Goal: Use online tool/utility: Utilize a website feature to perform a specific function

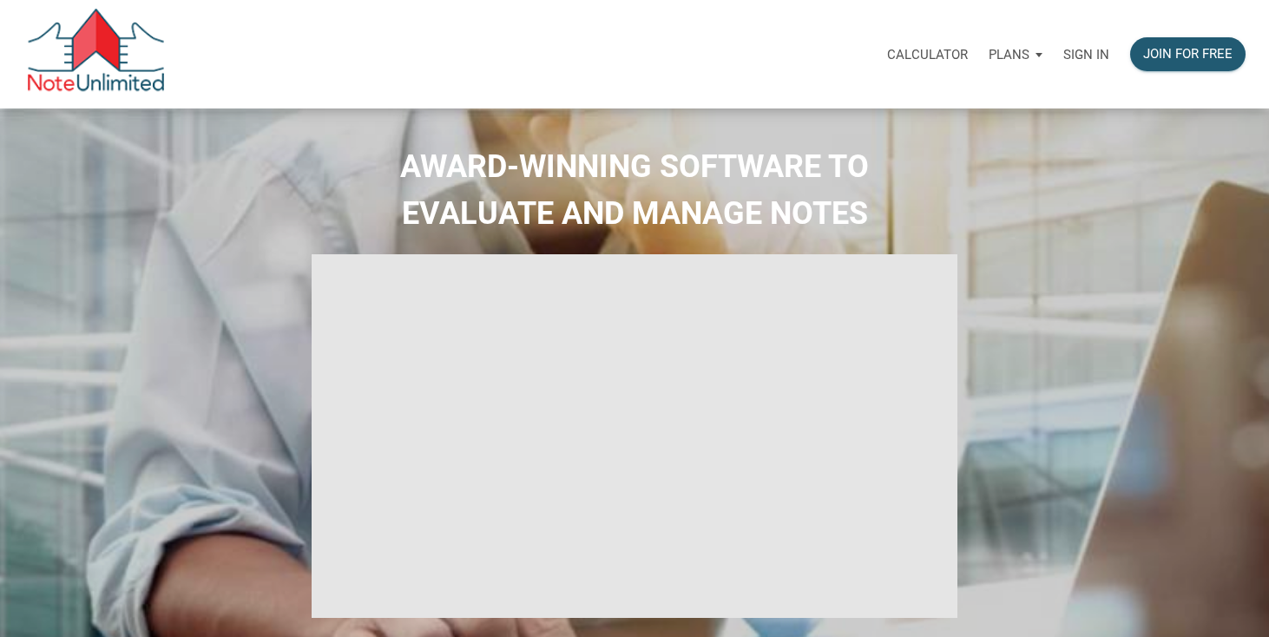
type input "Introduction to new features"
select select
click at [1082, 49] on p "Sign in" at bounding box center [1086, 55] width 46 height 16
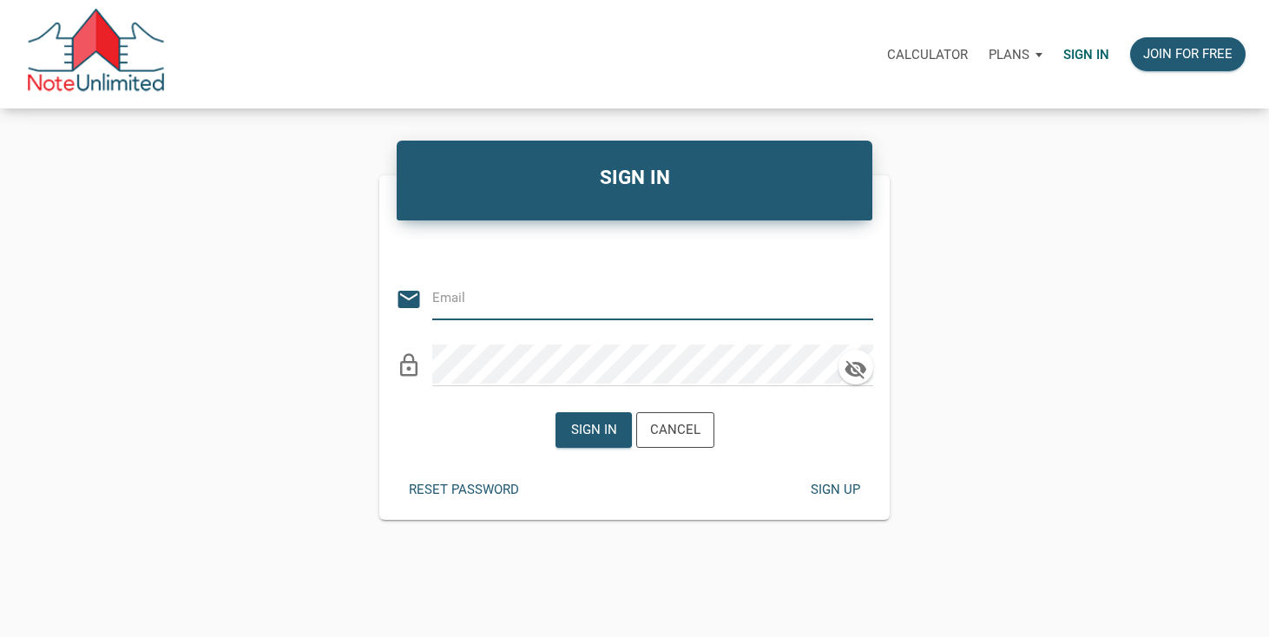
type input "[EMAIL_ADDRESS][DOMAIN_NAME]"
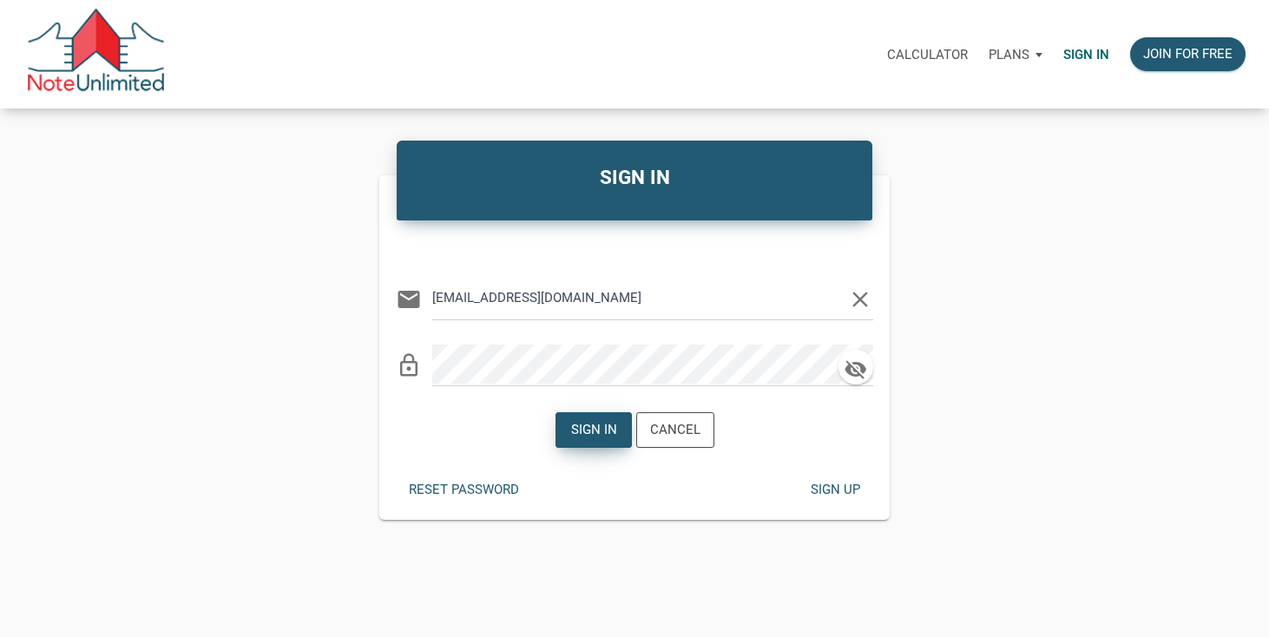
click at [603, 430] on div "Sign in" at bounding box center [593, 430] width 46 height 20
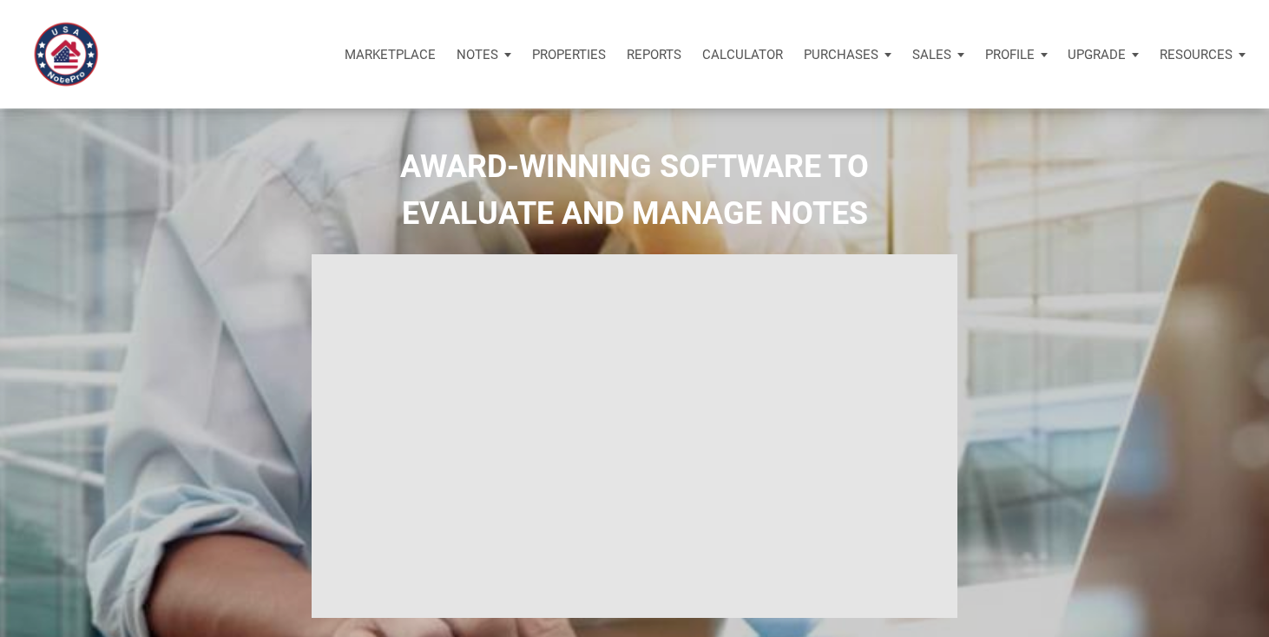
type input "Introduction to new features"
select select
click at [753, 62] on div "Calculator" at bounding box center [743, 55] width 102 height 52
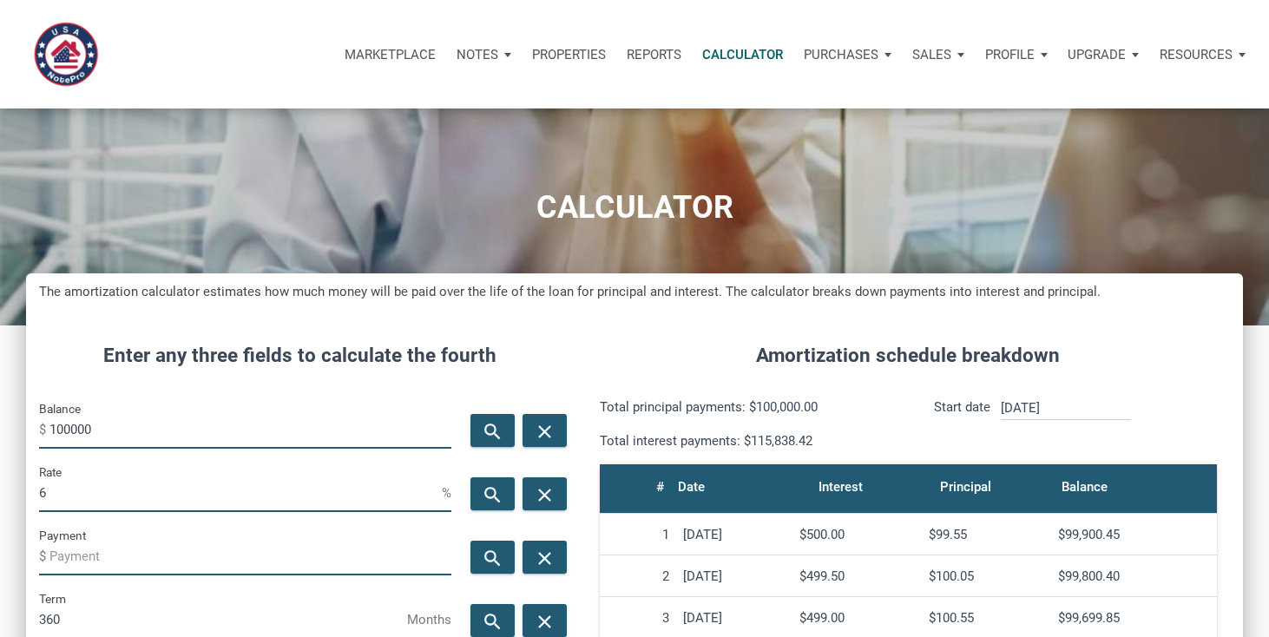
scroll to position [842, 1217]
click at [174, 428] on input "100000" at bounding box center [250, 429] width 402 height 39
type input "380000"
click at [97, 553] on input "Payment" at bounding box center [250, 555] width 402 height 39
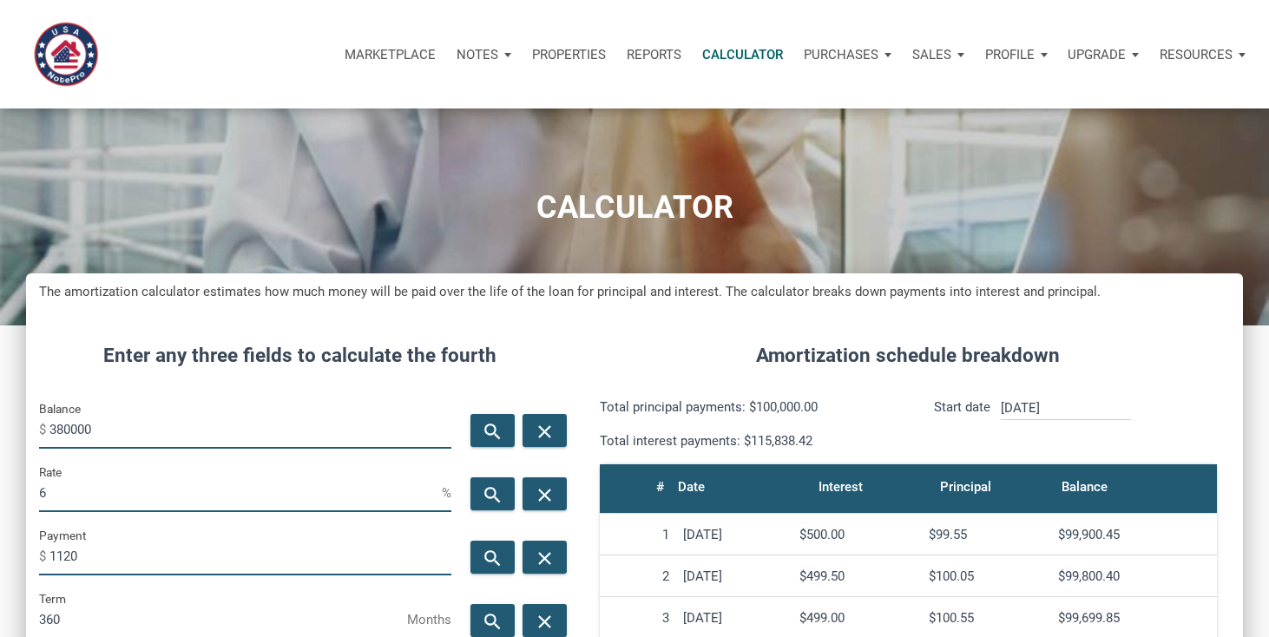
scroll to position [106, 0]
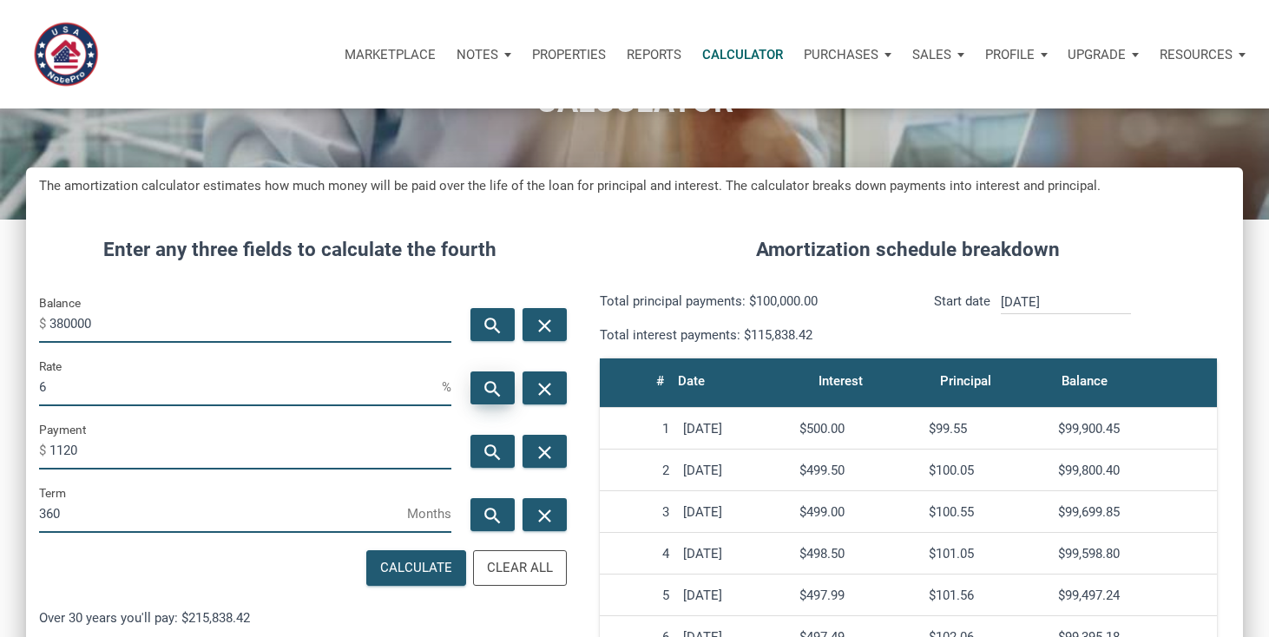
type input "-1120"
click at [489, 390] on icon "search" at bounding box center [492, 388] width 21 height 22
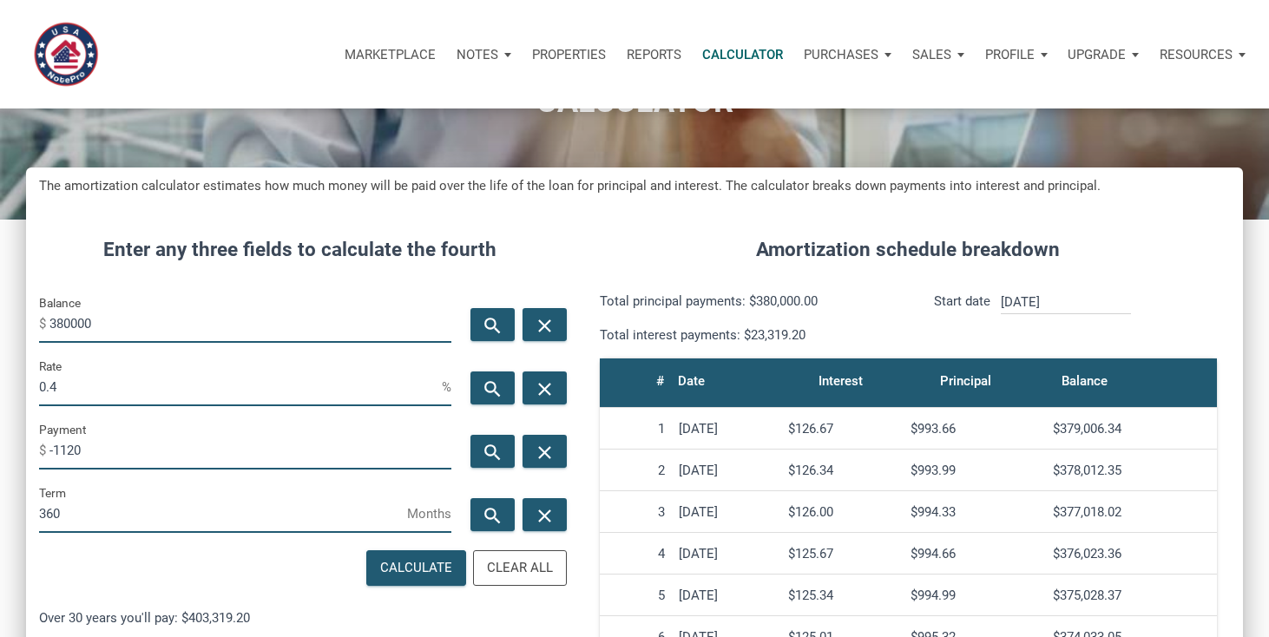
click at [82, 387] on input "0.4" at bounding box center [240, 386] width 403 height 39
type input "3"
click at [489, 511] on icon "search" at bounding box center [492, 515] width 21 height 22
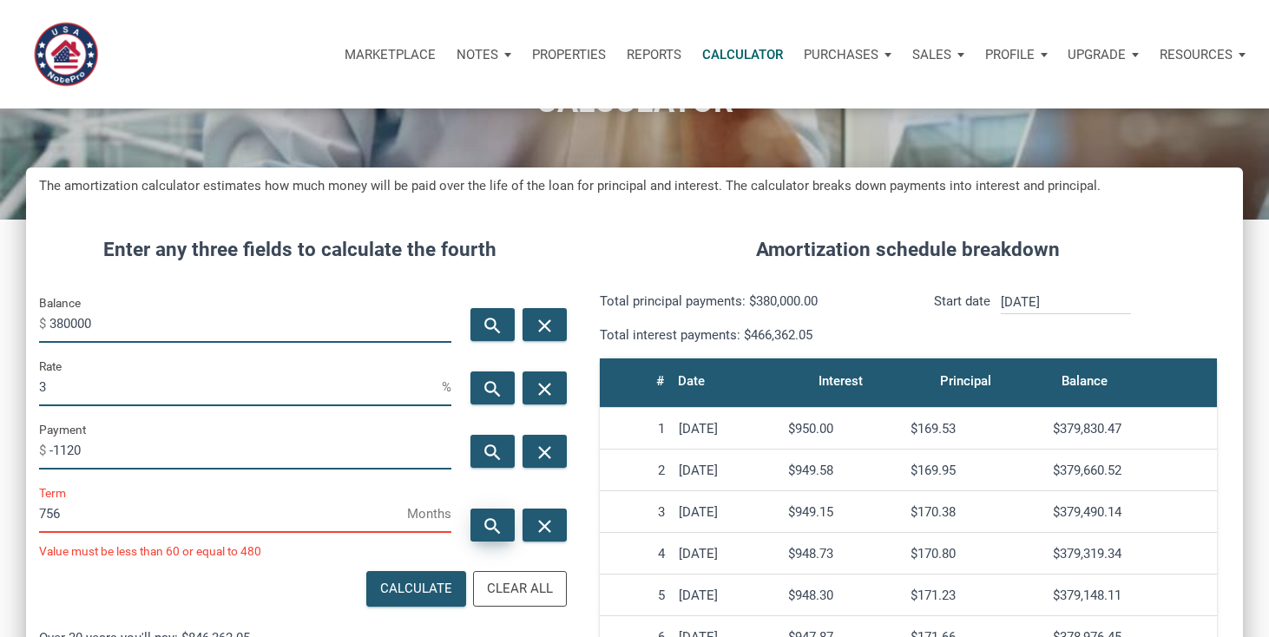
scroll to position [863, 1217]
click at [67, 514] on input "756" at bounding box center [223, 513] width 368 height 39
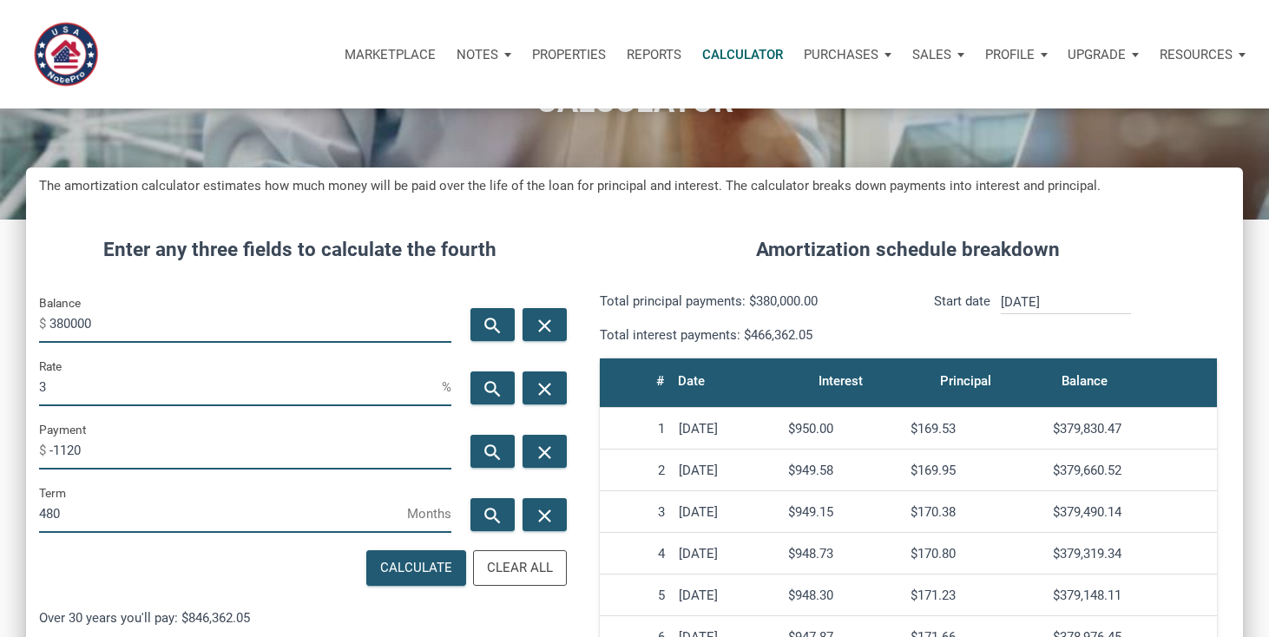
scroll to position [866935, 866560]
type input "480"
click at [489, 384] on icon "search" at bounding box center [492, 388] width 21 height 22
click at [77, 372] on input "1.85" at bounding box center [240, 386] width 403 height 39
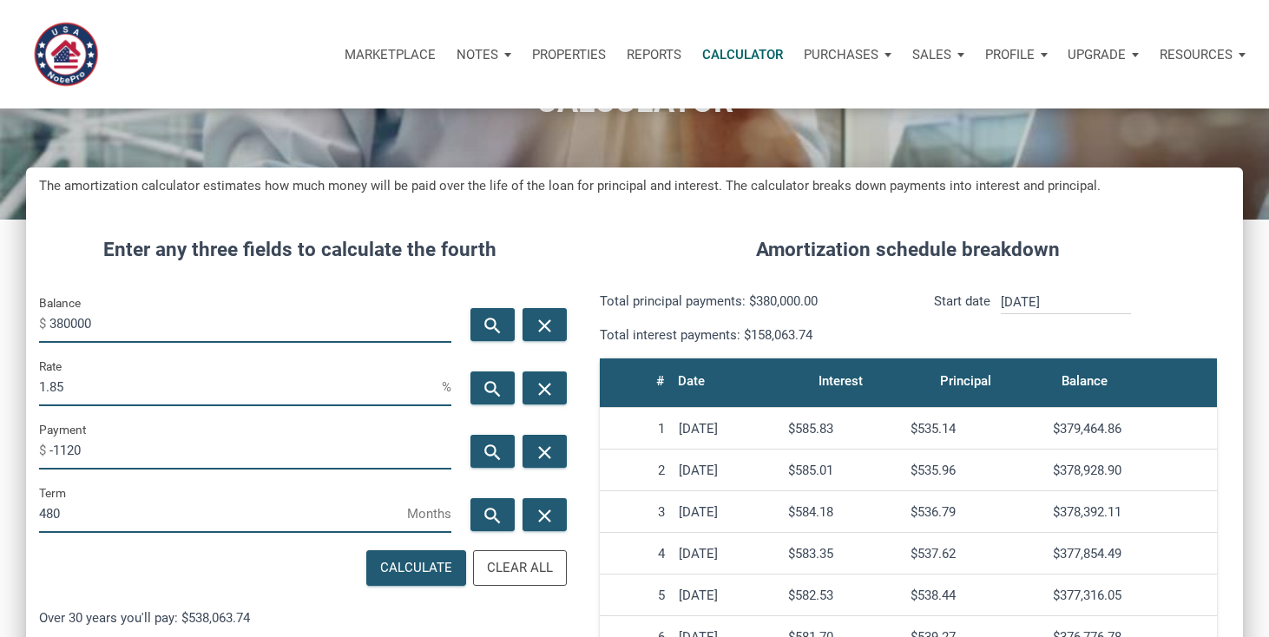
click at [77, 372] on input "1.85" at bounding box center [240, 386] width 403 height 39
type input "3"
click at [489, 321] on icon "search" at bounding box center [492, 325] width 21 height 22
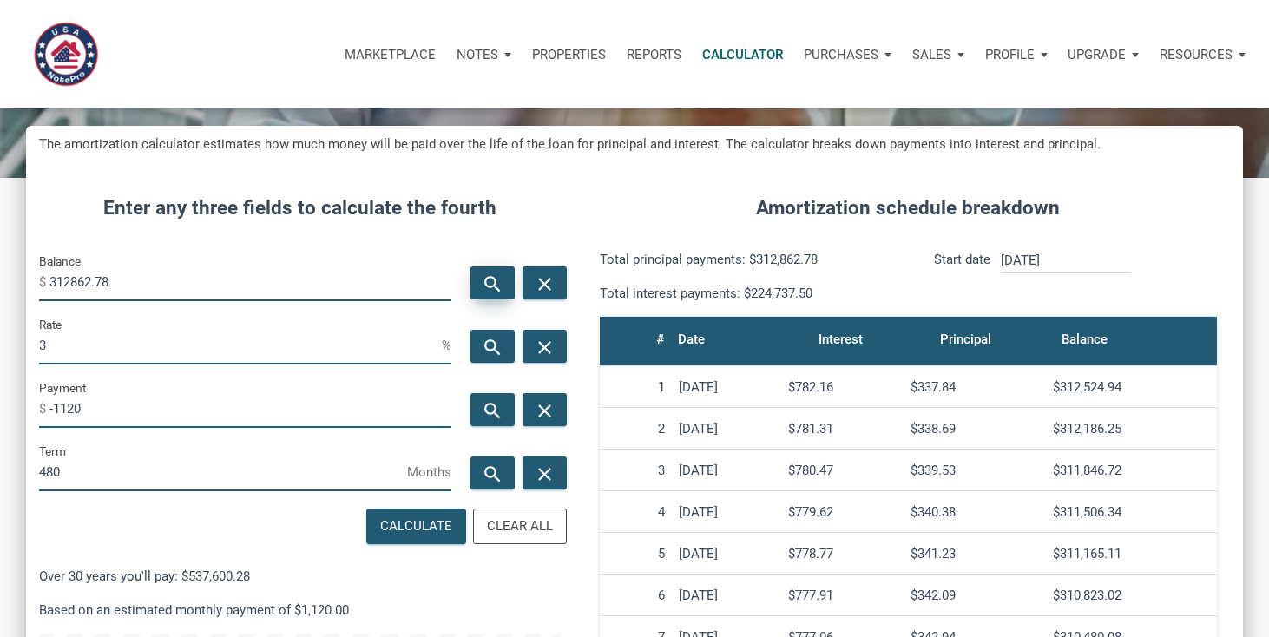
scroll to position [143, 0]
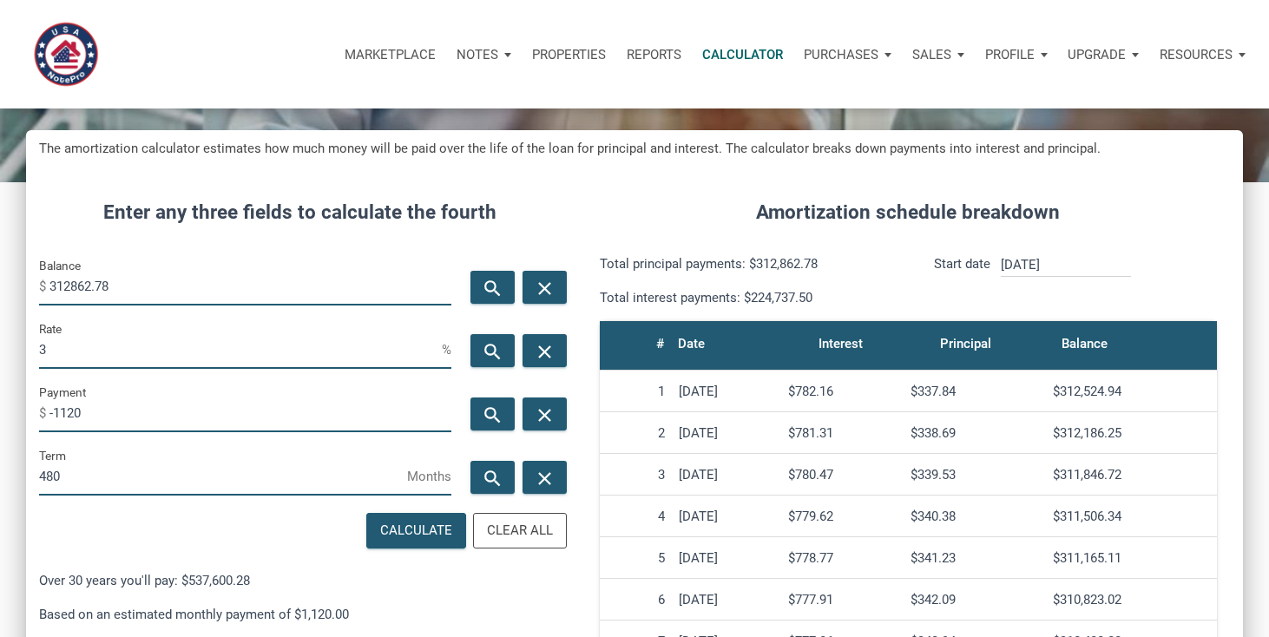
click at [153, 283] on input "312862.78" at bounding box center [250, 285] width 402 height 39
type input "378000"
click at [79, 474] on input "480" at bounding box center [223, 475] width 368 height 39
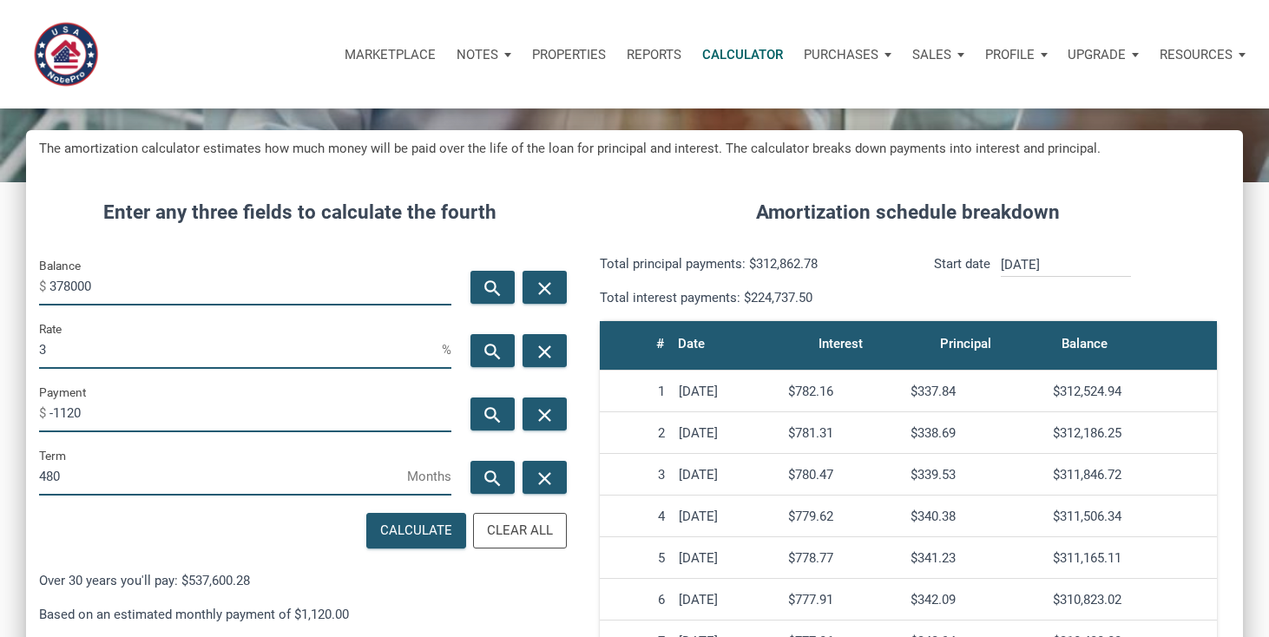
click at [79, 474] on input "480" at bounding box center [223, 475] width 368 height 39
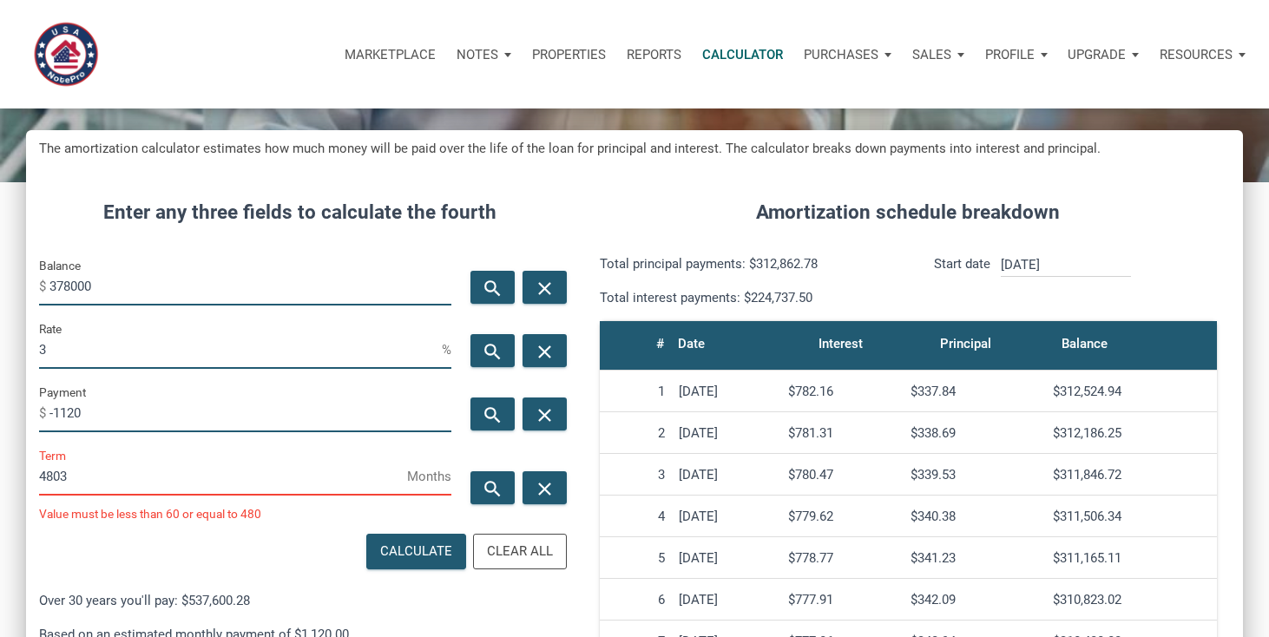
scroll to position [863, 1217]
click at [64, 479] on input "480360" at bounding box center [223, 475] width 368 height 39
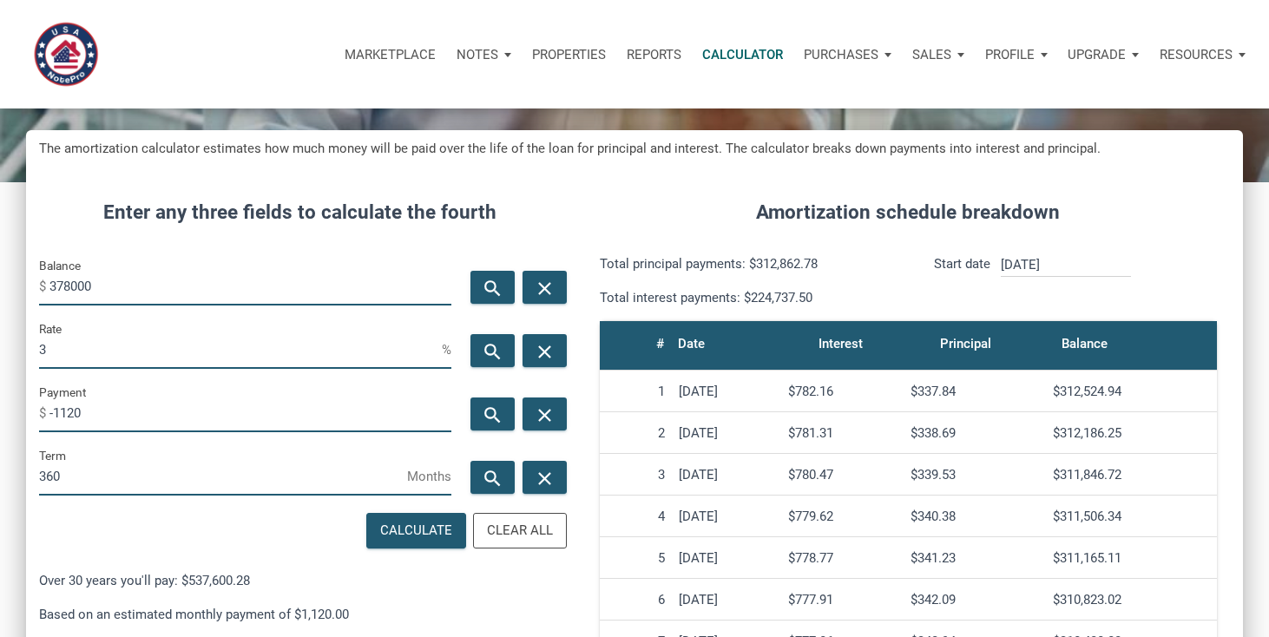
scroll to position [866935, 866560]
type input "360"
click at [498, 412] on icon "search" at bounding box center [492, 415] width 21 height 22
type input "-1593.66"
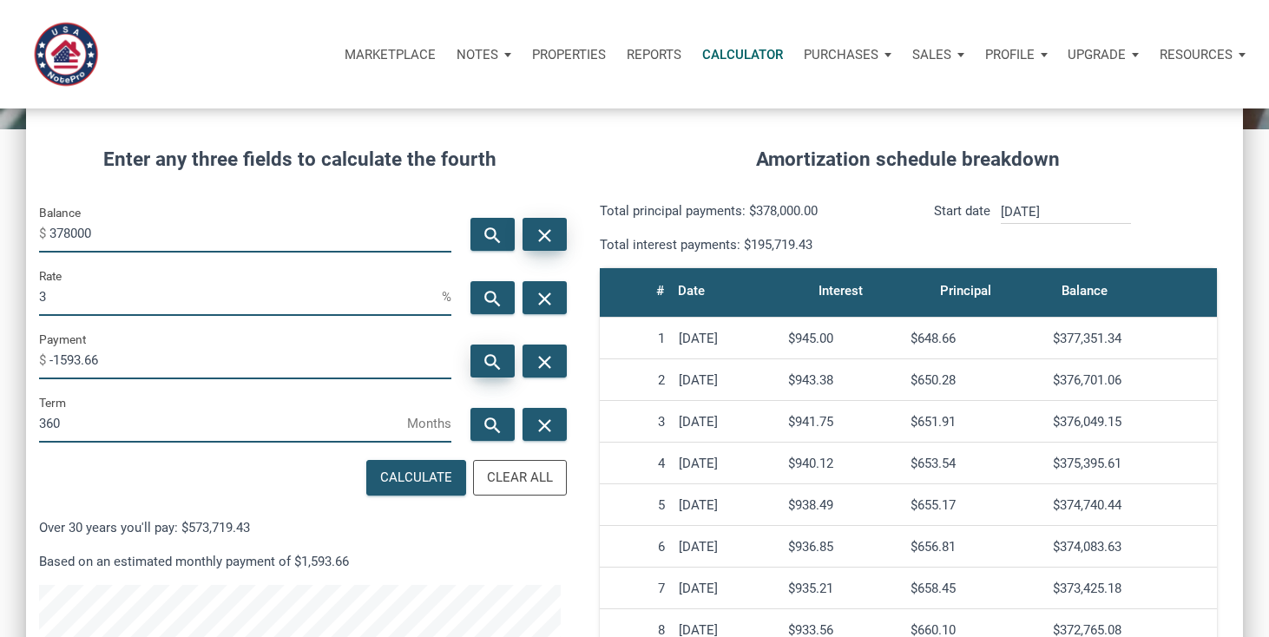
scroll to position [224, 0]
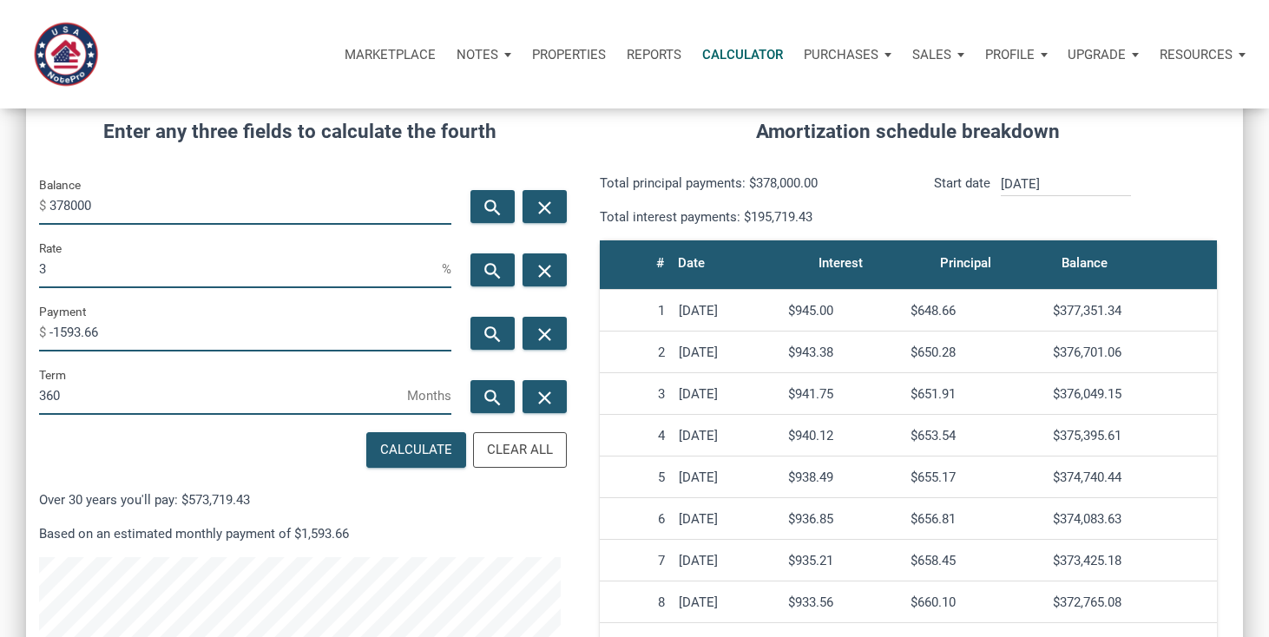
click at [102, 396] on input "360" at bounding box center [223, 395] width 368 height 39
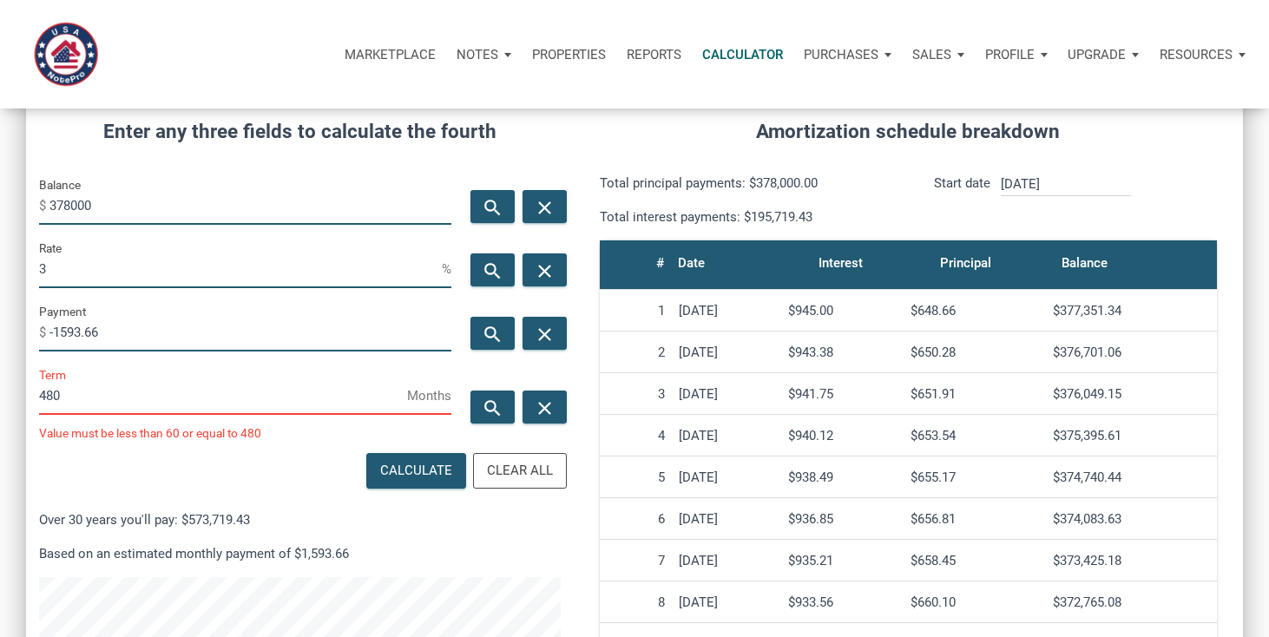
scroll to position [866935, 866560]
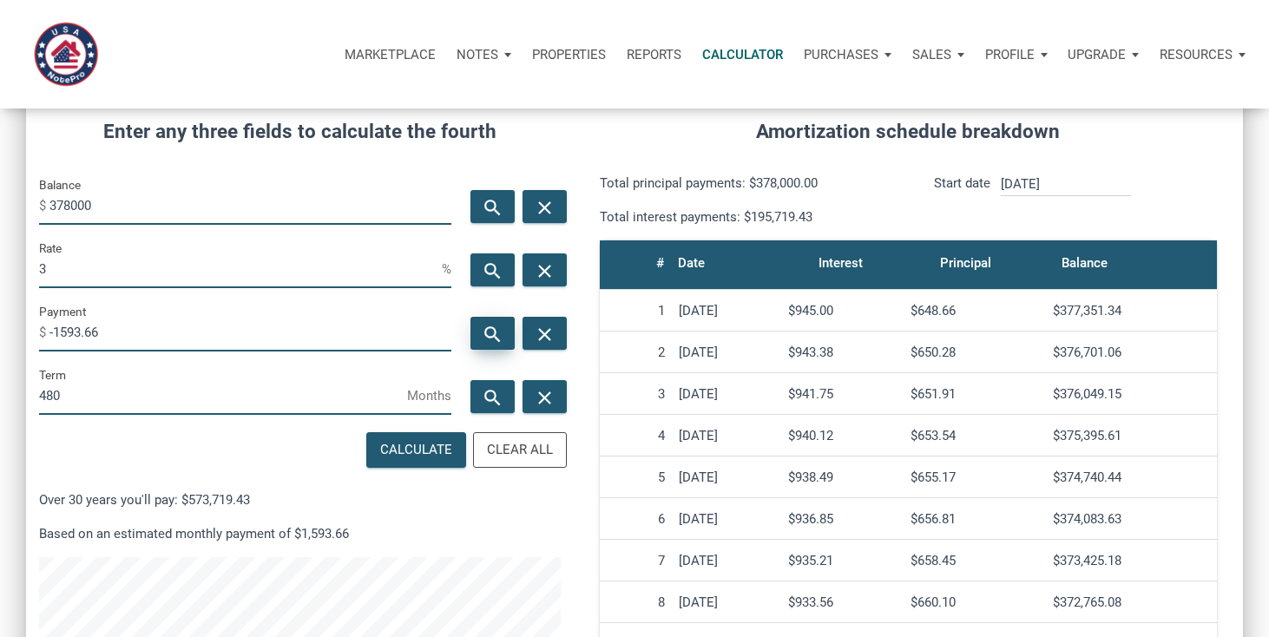
type input "480"
click at [494, 327] on icon "search" at bounding box center [492, 334] width 21 height 22
type input "-1353.18"
click at [104, 201] on input "378000" at bounding box center [250, 205] width 402 height 39
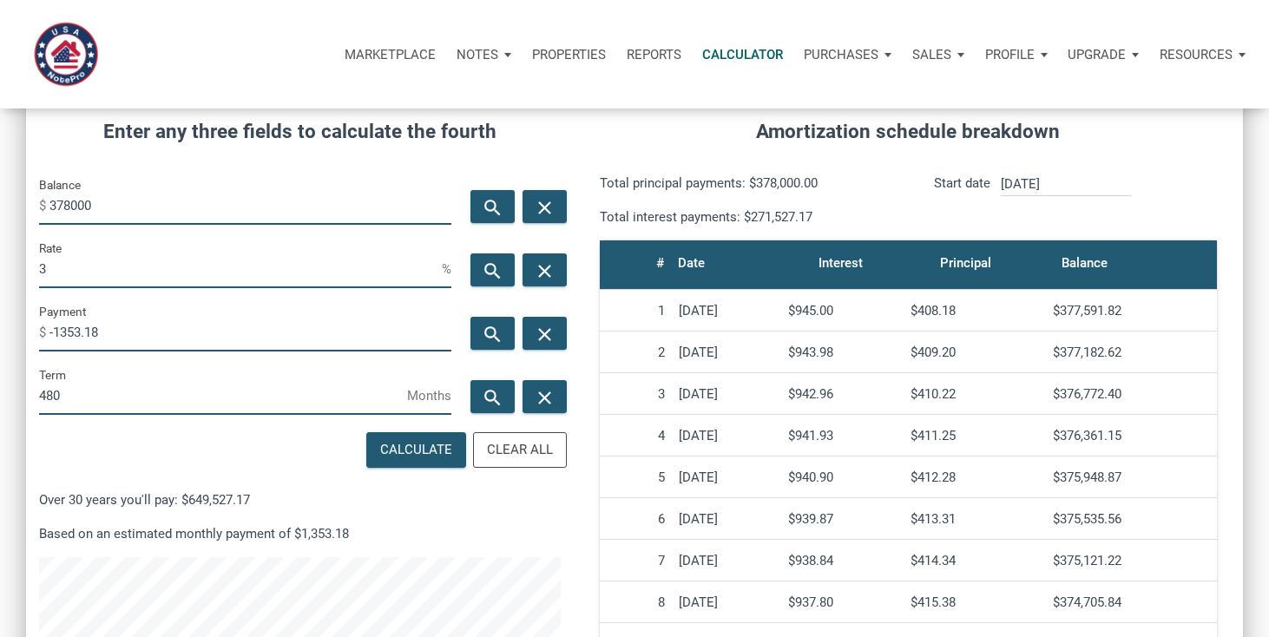
click at [104, 201] on input "378000" at bounding box center [250, 205] width 402 height 39
click at [111, 209] on input "378000" at bounding box center [250, 205] width 402 height 39
type input "350000"
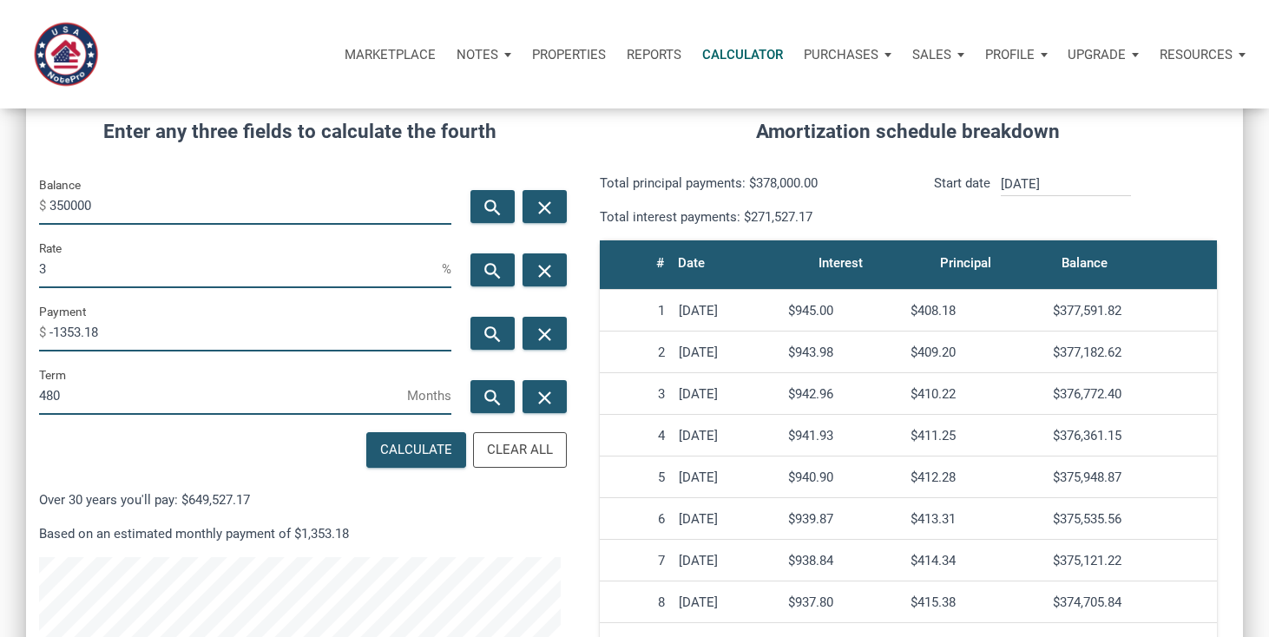
click at [56, 266] on input "3" at bounding box center [240, 268] width 403 height 39
click at [77, 395] on input "480" at bounding box center [223, 395] width 368 height 39
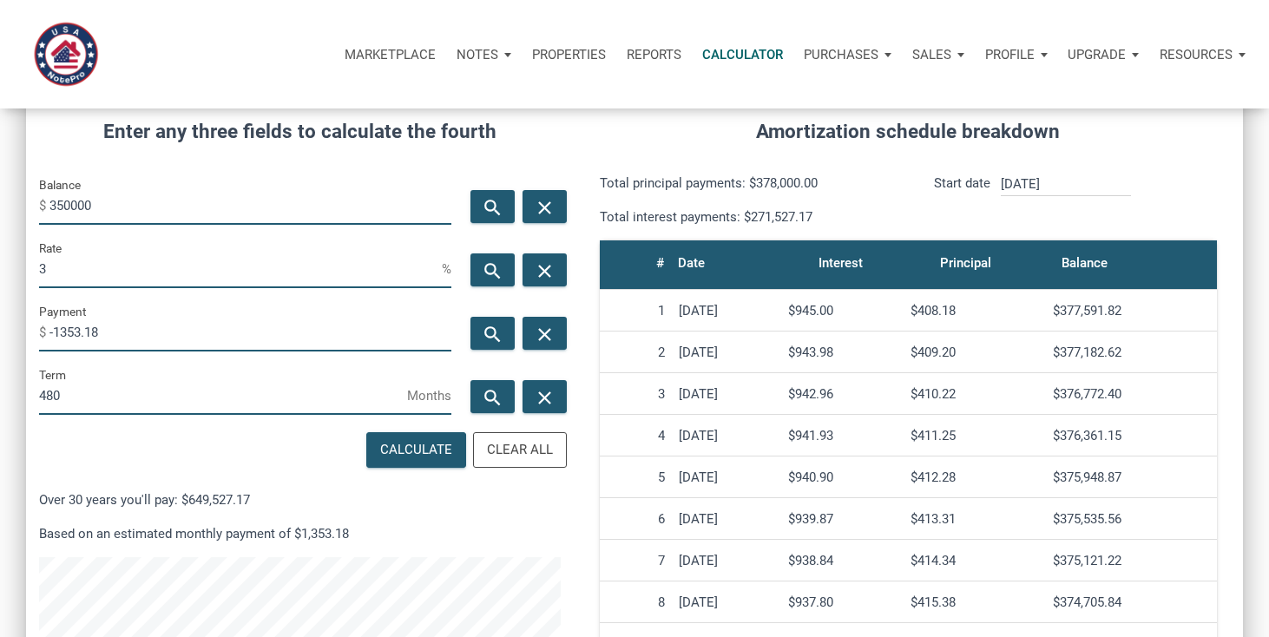
click at [77, 395] on input "480" at bounding box center [223, 395] width 368 height 39
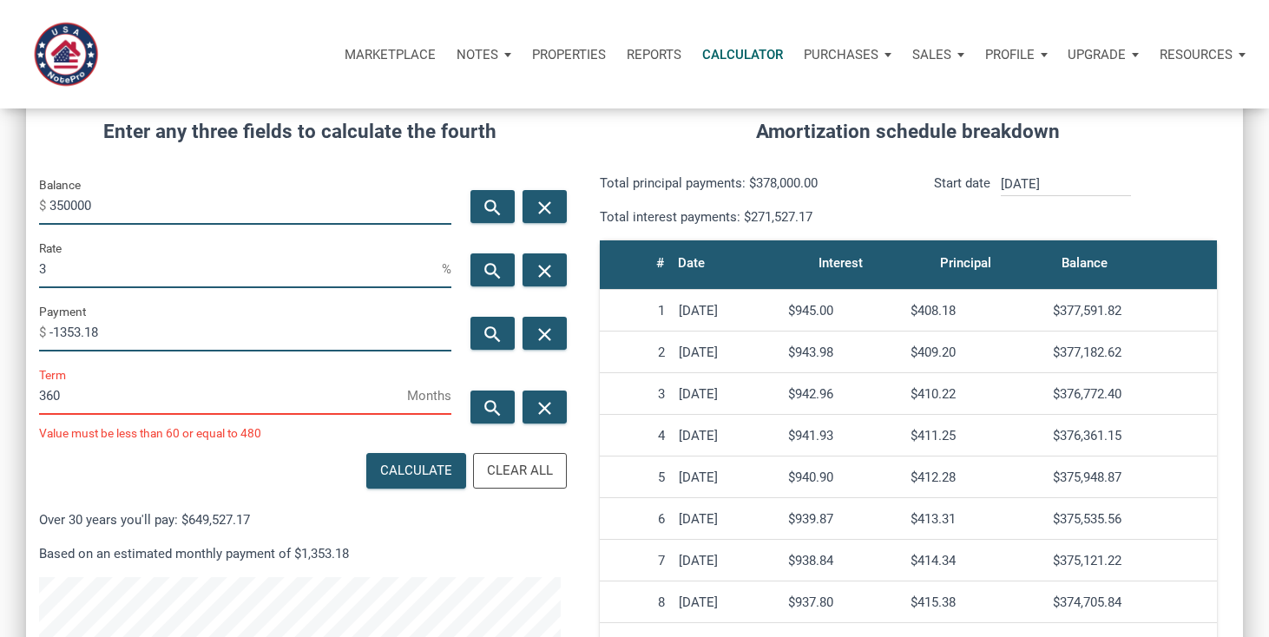
scroll to position [866935, 866560]
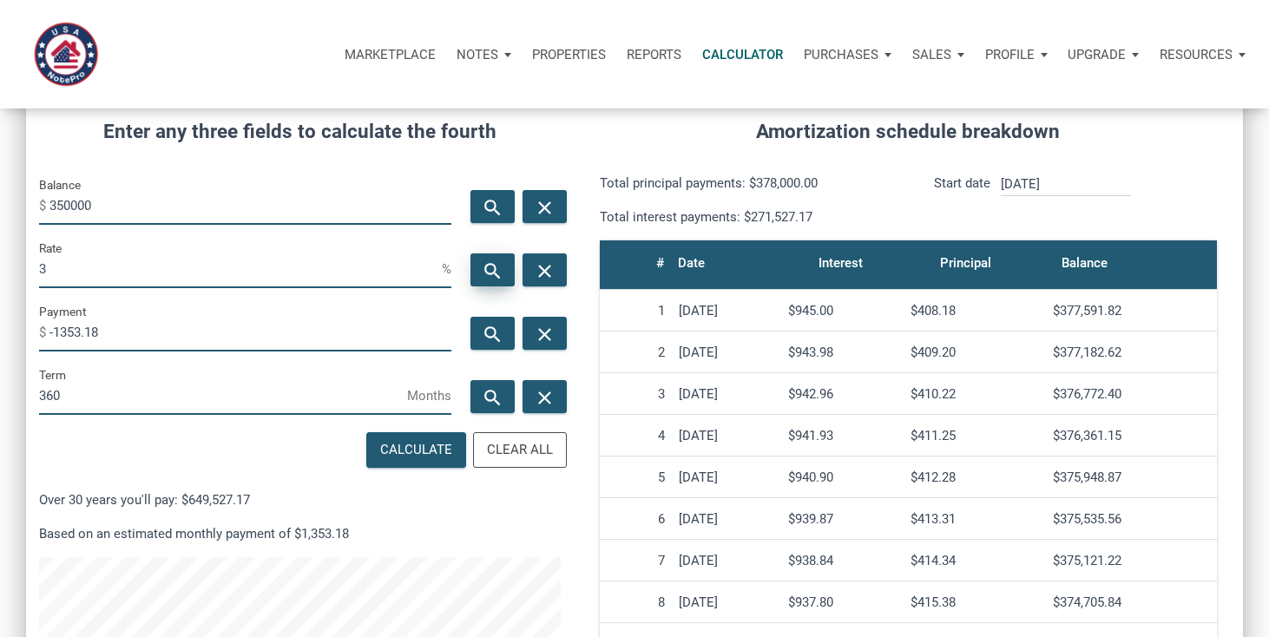
type input "360"
click at [494, 266] on icon "search" at bounding box center [492, 270] width 21 height 22
type input "2.34"
click at [188, 386] on input "360" at bounding box center [223, 395] width 368 height 39
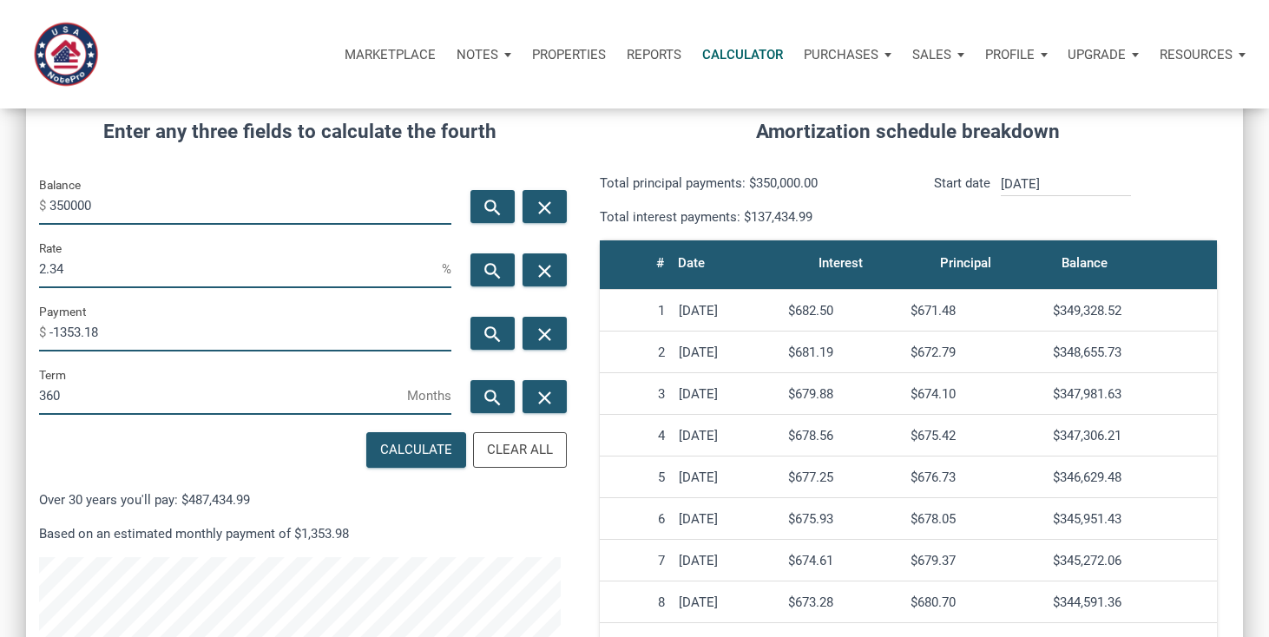
click at [188, 386] on input "360" at bounding box center [223, 395] width 368 height 39
type input "480"
click at [488, 262] on icon "search" at bounding box center [492, 270] width 21 height 22
type input "3.49"
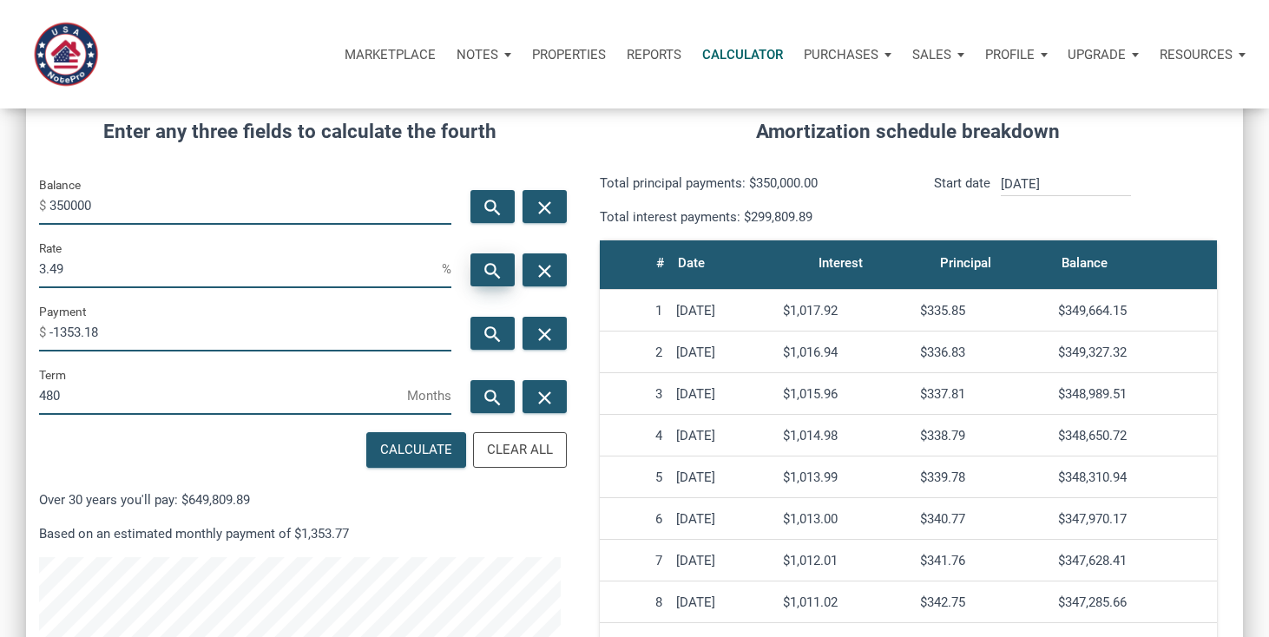
scroll to position [842, 1217]
click at [141, 202] on input "350000" at bounding box center [250, 205] width 402 height 39
type input "60000"
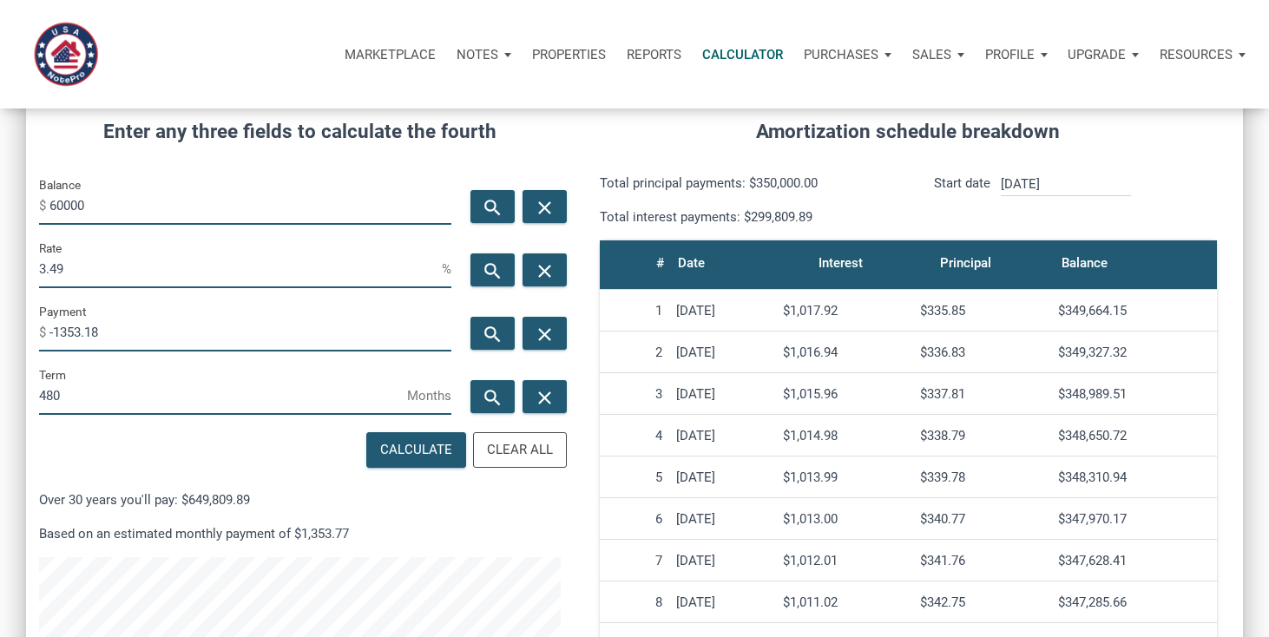
click at [129, 259] on input "3.49" at bounding box center [240, 268] width 403 height 39
type input "1"
type input "9"
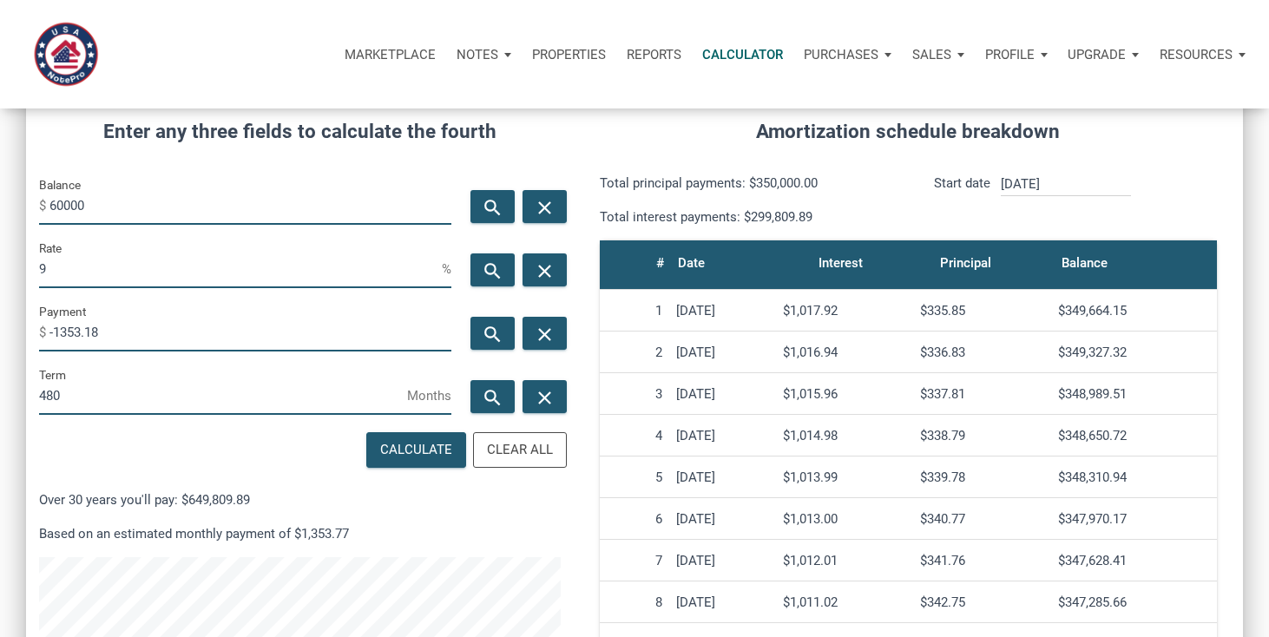
click at [117, 394] on input "480" at bounding box center [223, 395] width 368 height 39
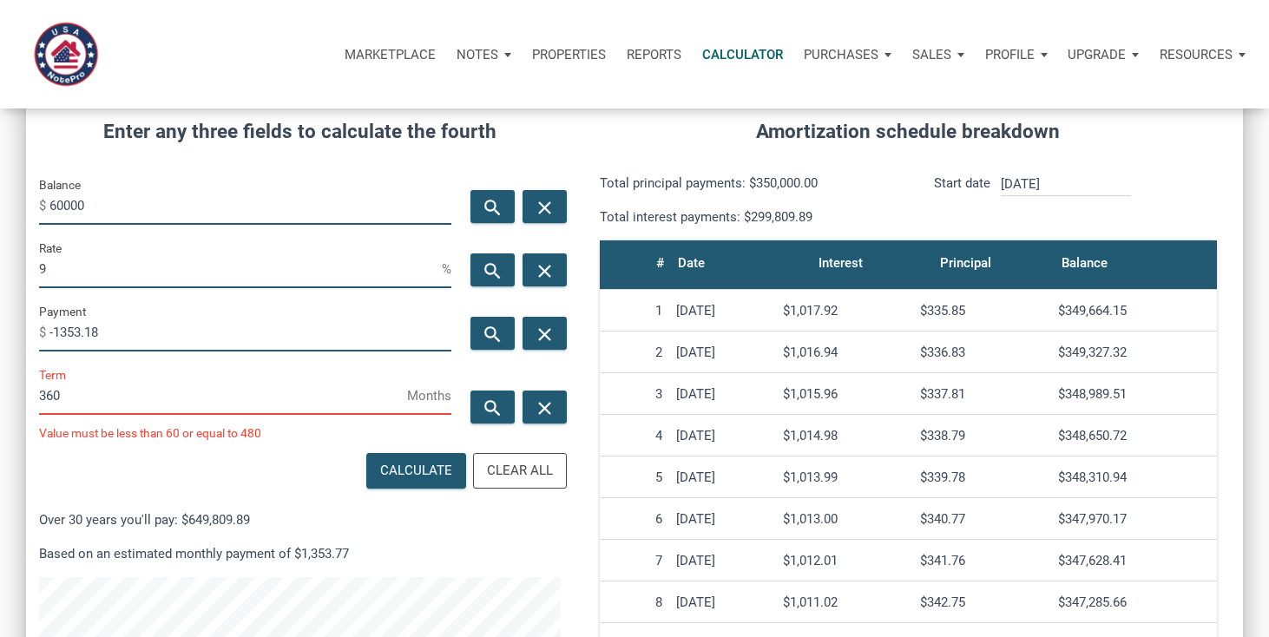
scroll to position [866935, 866560]
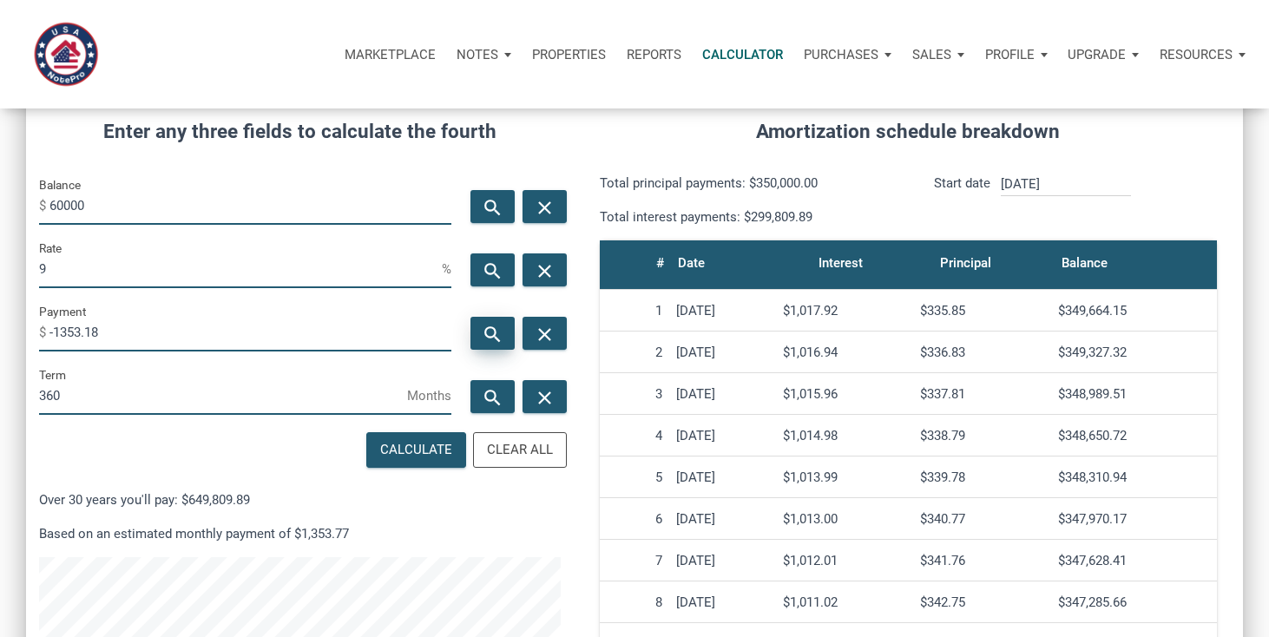
type input "360"
click at [488, 338] on icon "search" at bounding box center [492, 334] width 21 height 22
type input "-482.77"
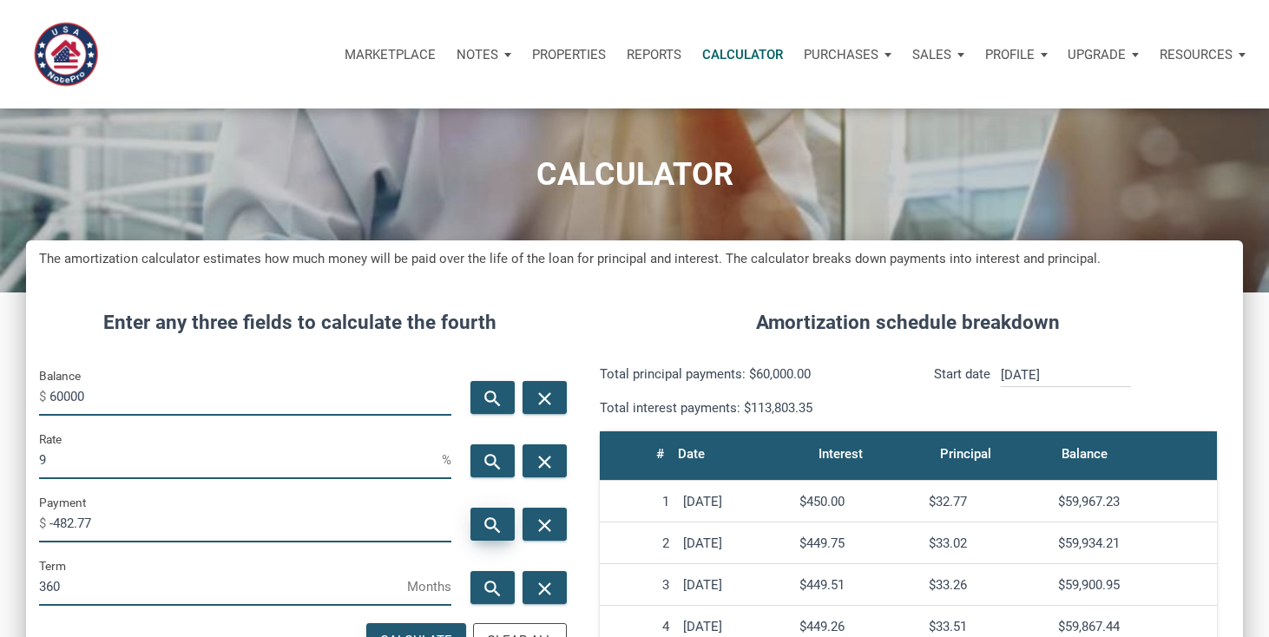
scroll to position [0, 0]
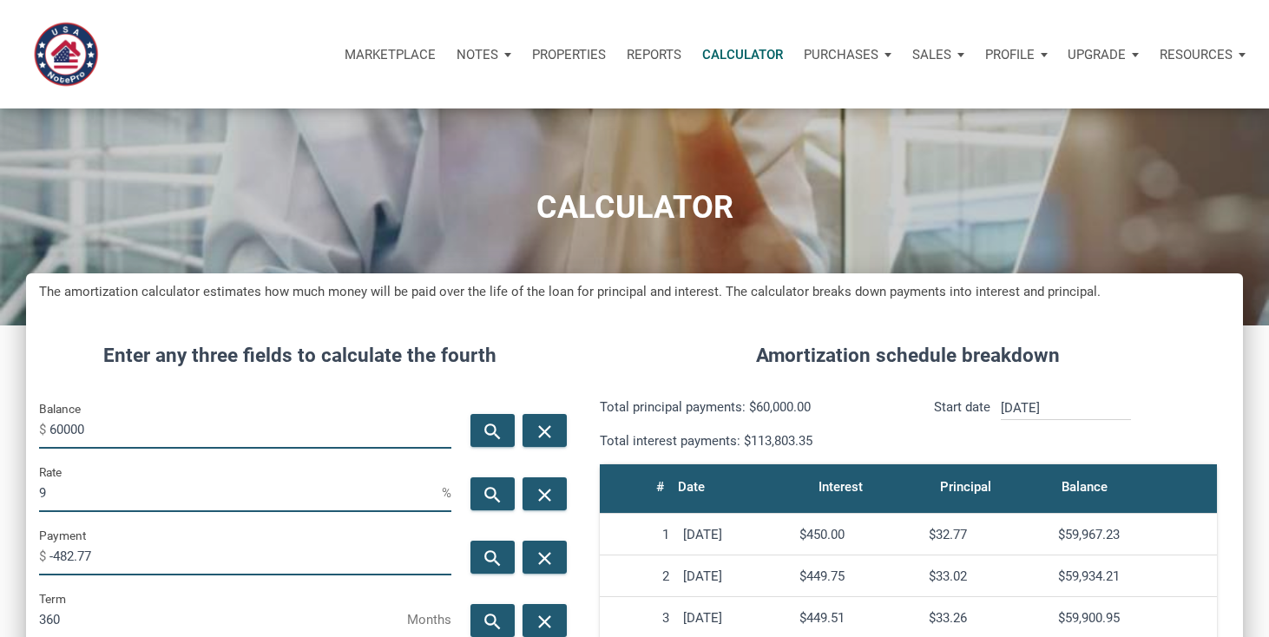
click at [1122, 355] on h4 "Amortization schedule breakdown" at bounding box center [908, 356] width 643 height 30
